Goal: Task Accomplishment & Management: Manage account settings

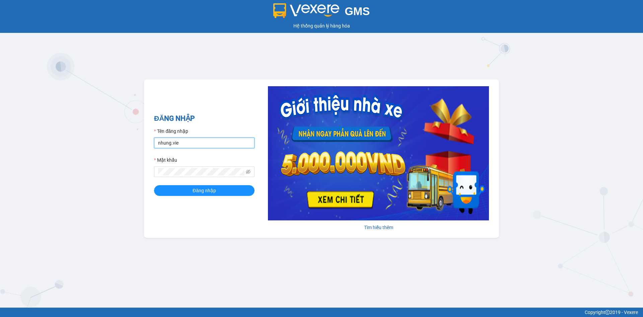
drag, startPoint x: 199, startPoint y: 142, endPoint x: 148, endPoint y: 144, distance: 51.6
click at [148, 144] on div "ĐĂNG NHẬP Tên đăng nhập nhung.vie Mật khẩu Đăng nhập Tìm hiểu thêm" at bounding box center [321, 158] width 355 height 158
type input "ngocanh.vie"
click at [123, 165] on div "GMS Hệ thống quản lý hàng hóa ĐĂNG NHẬP Tên đăng nhập ngocanh.vie Mật khẩu Đăng…" at bounding box center [321, 153] width 643 height 307
click at [249, 172] on icon "eye-invisible" at bounding box center [248, 171] width 1 height 1
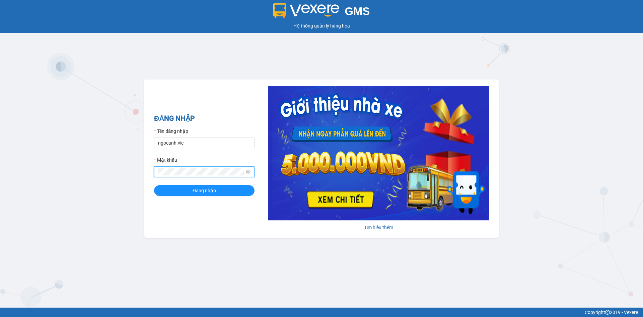
click at [131, 174] on div "GMS Hệ thống quản lý hàng hóa ĐĂNG NHẬP Tên đăng nhập ngocanh.vie Mật khẩu Đăng…" at bounding box center [321, 153] width 643 height 307
click at [208, 107] on div "ĐĂNG NHẬP Tên đăng nhập ngocanh.vie Mật khẩu Đăng nhập Tìm hiểu thêm" at bounding box center [321, 158] width 355 height 158
